Goal: Transaction & Acquisition: Purchase product/service

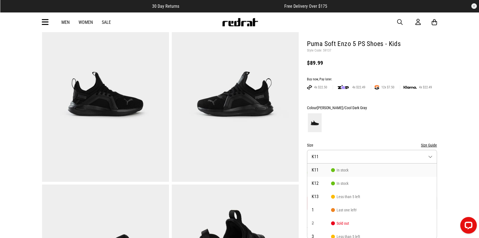
click at [400, 24] on span "button" at bounding box center [400, 22] width 6 height 7
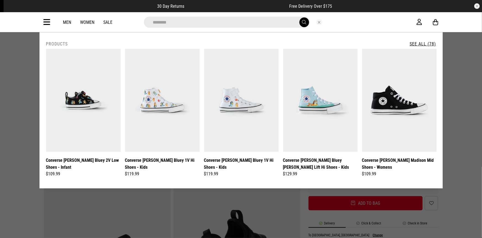
type input "********"
click at [300, 17] on button "submit" at bounding box center [305, 22] width 10 height 10
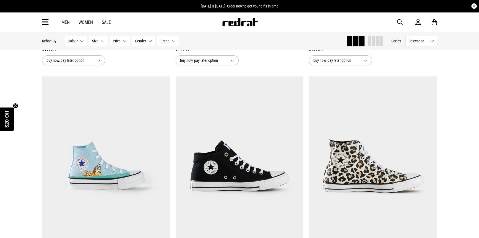
scroll to position [331, 0]
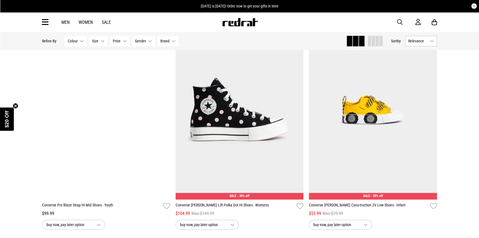
drag, startPoint x: 480, startPoint y: 21, endPoint x: 465, endPoint y: 102, distance: 81.9
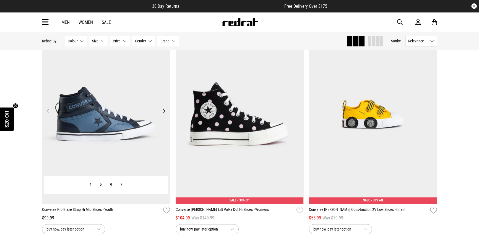
click at [123, 103] on img at bounding box center [106, 113] width 128 height 179
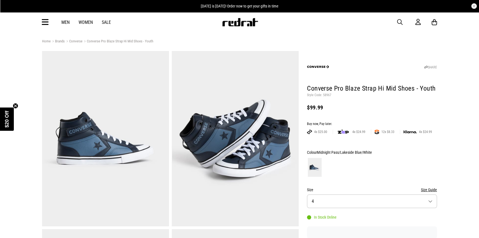
click at [333, 207] on button "Size 4" at bounding box center [372, 201] width 130 height 14
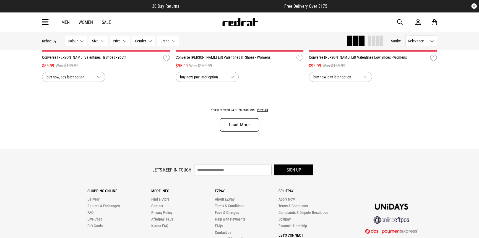
scroll to position [1768, 0]
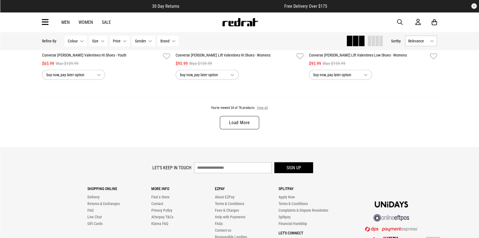
click at [261, 110] on button "View All" at bounding box center [263, 107] width 12 height 5
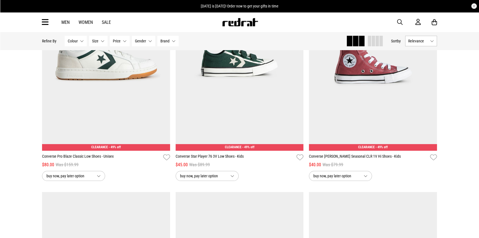
scroll to position [2781, 0]
